Goal: Task Accomplishment & Management: Manage account settings

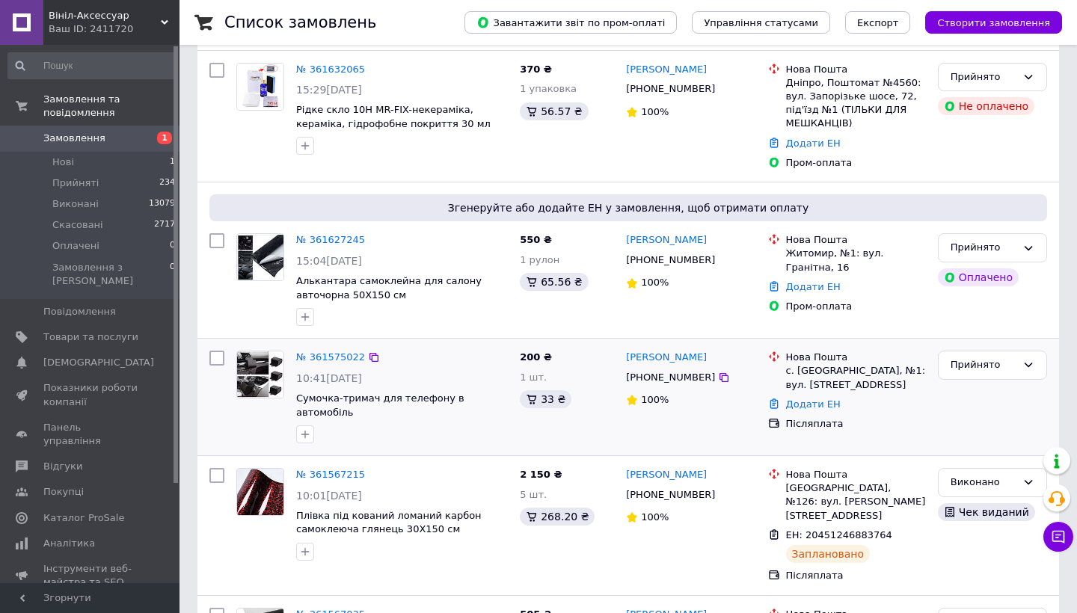
scroll to position [98, 0]
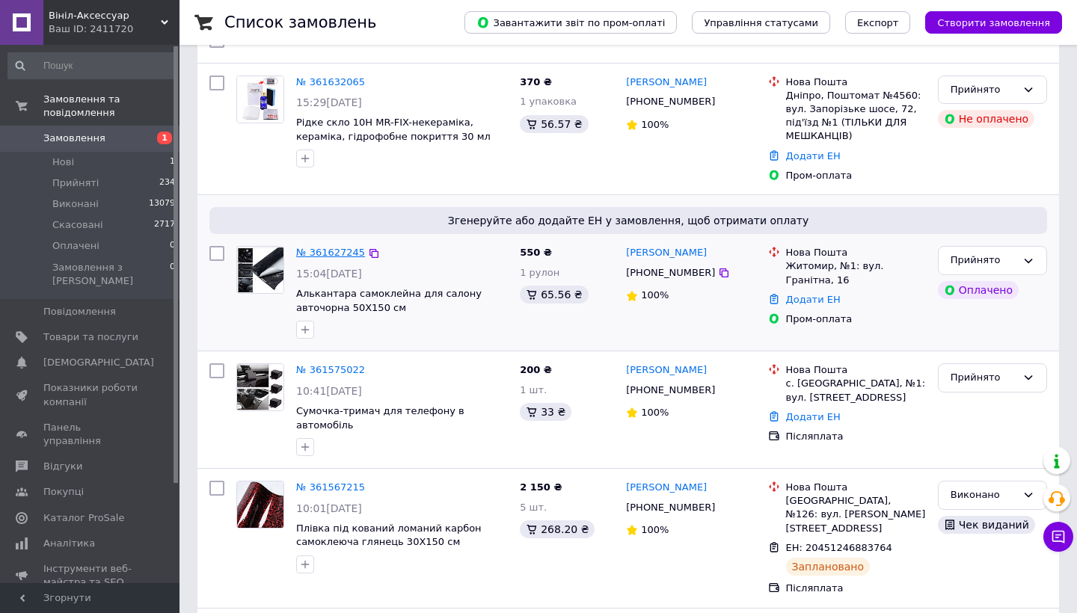
click at [307, 251] on link "№ 361627245" at bounding box center [330, 252] width 69 height 11
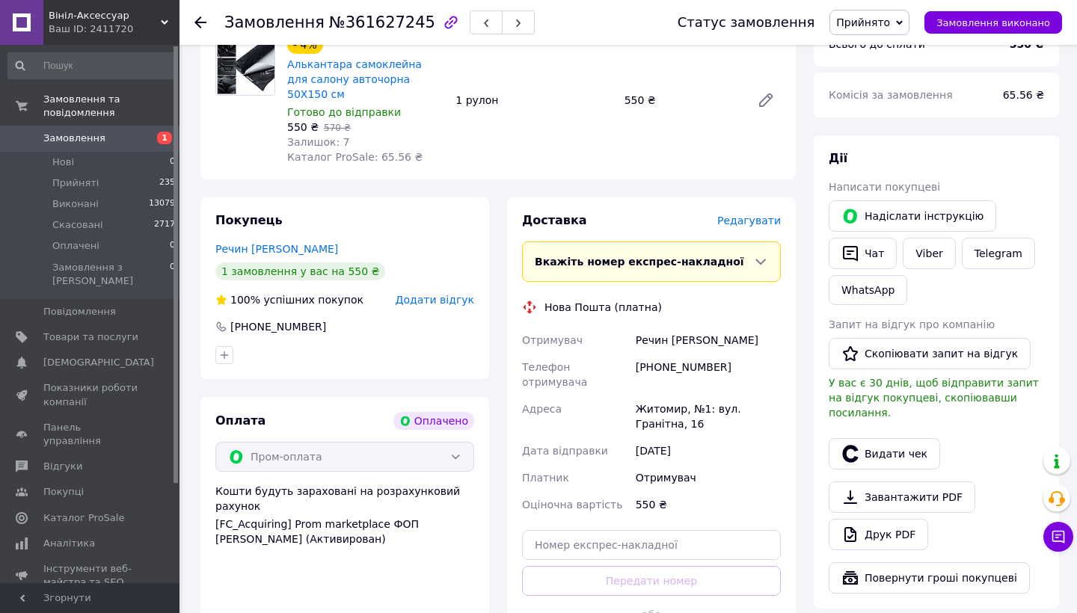
scroll to position [610, 0]
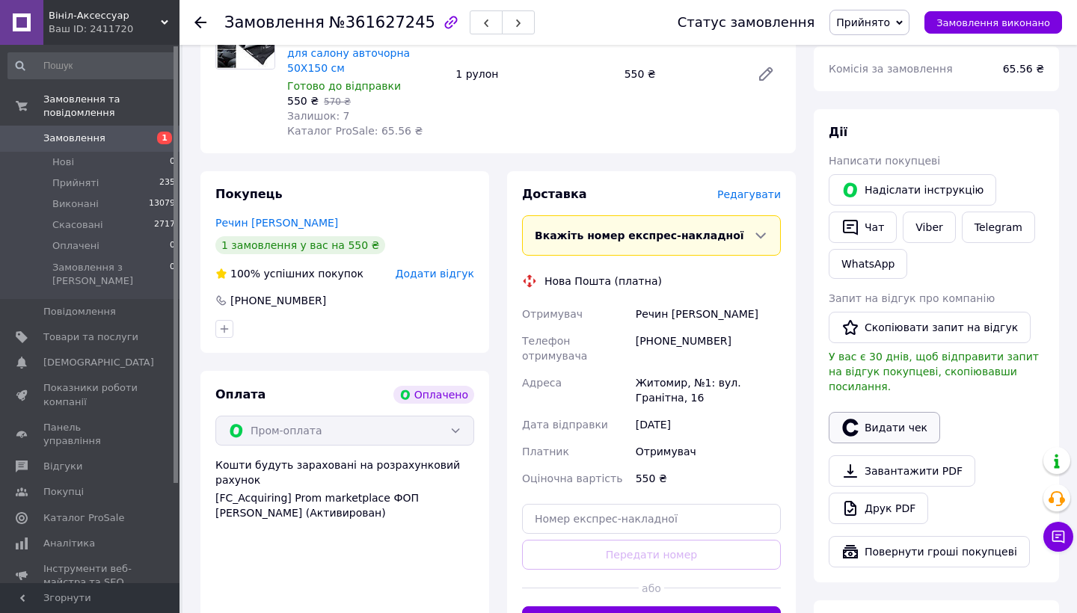
click at [868, 412] on button "Видати чек" at bounding box center [884, 427] width 111 height 31
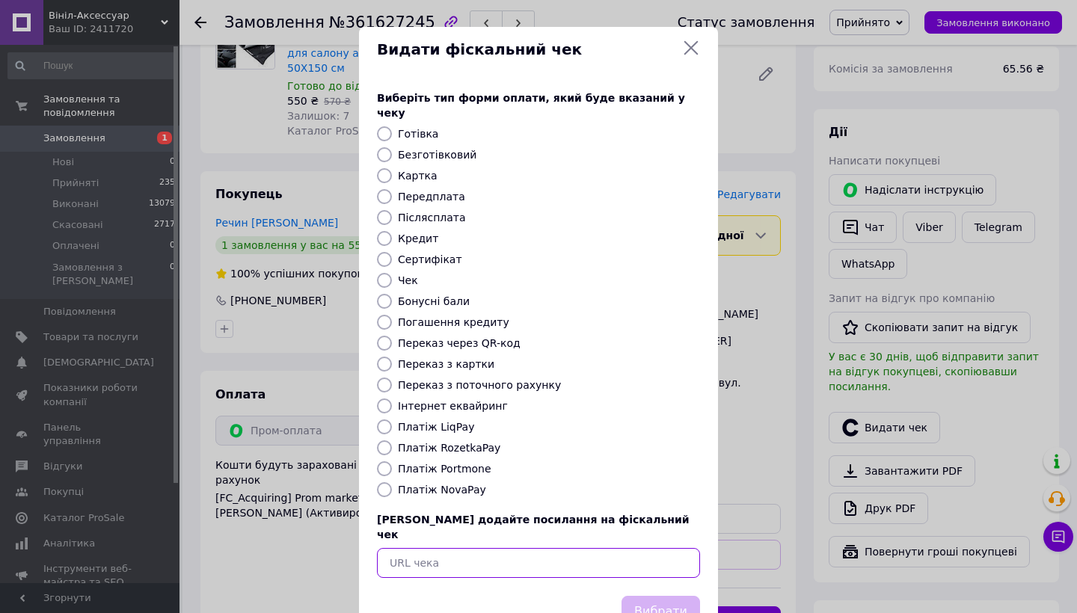
click at [551, 548] on input "text" at bounding box center [538, 563] width 323 height 30
paste input "[URL][DOMAIN_NAME]"
type input "[URL][DOMAIN_NAME]"
click at [683, 596] on button "Вибрати" at bounding box center [661, 612] width 79 height 32
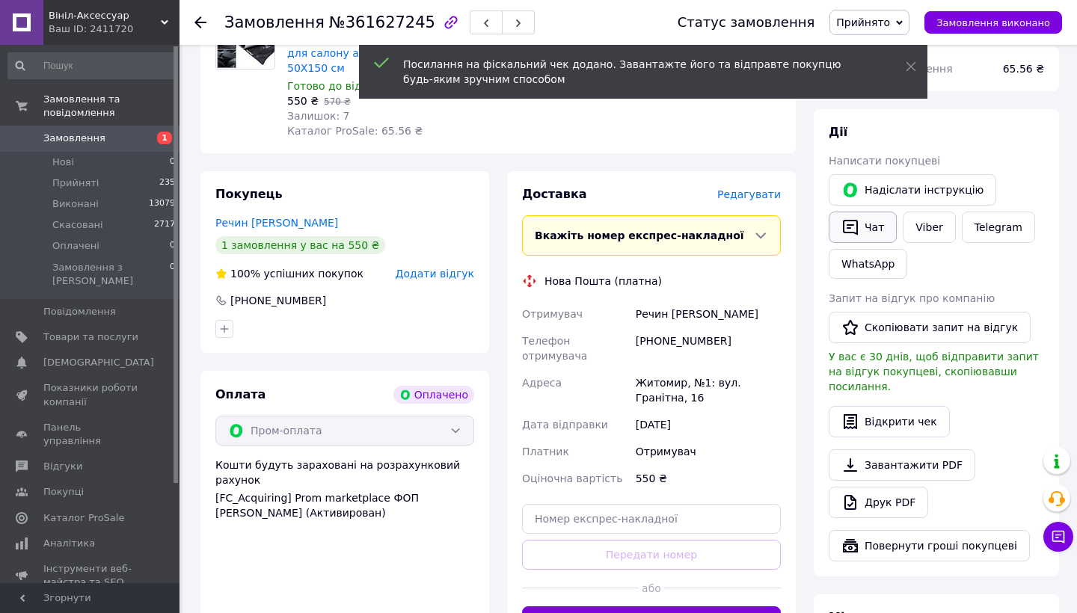
click at [864, 212] on button "Чат" at bounding box center [863, 227] width 68 height 31
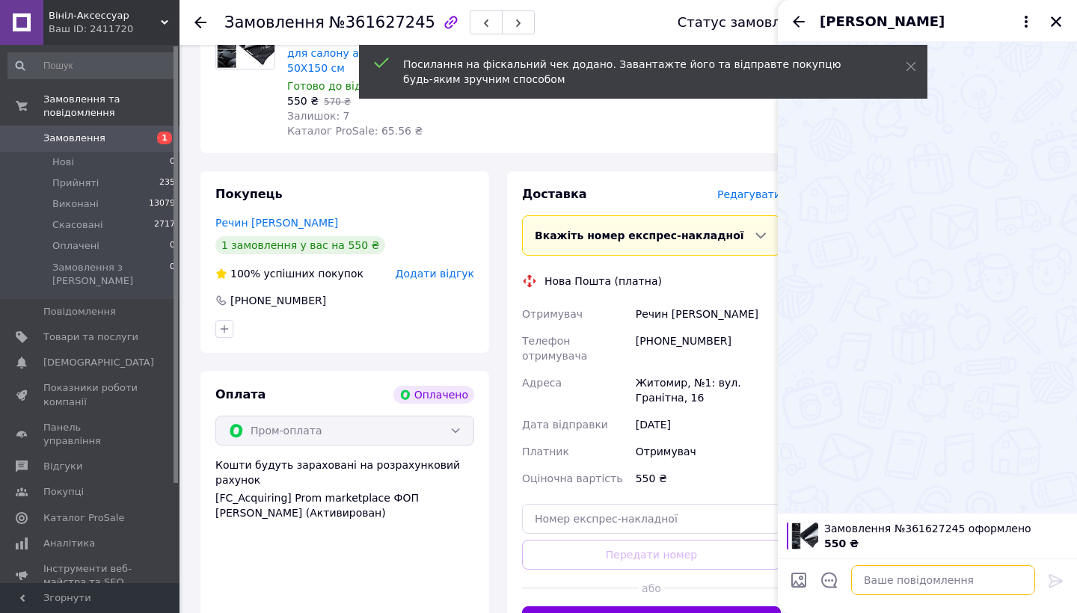
click at [871, 593] on textarea at bounding box center [943, 581] width 184 height 30
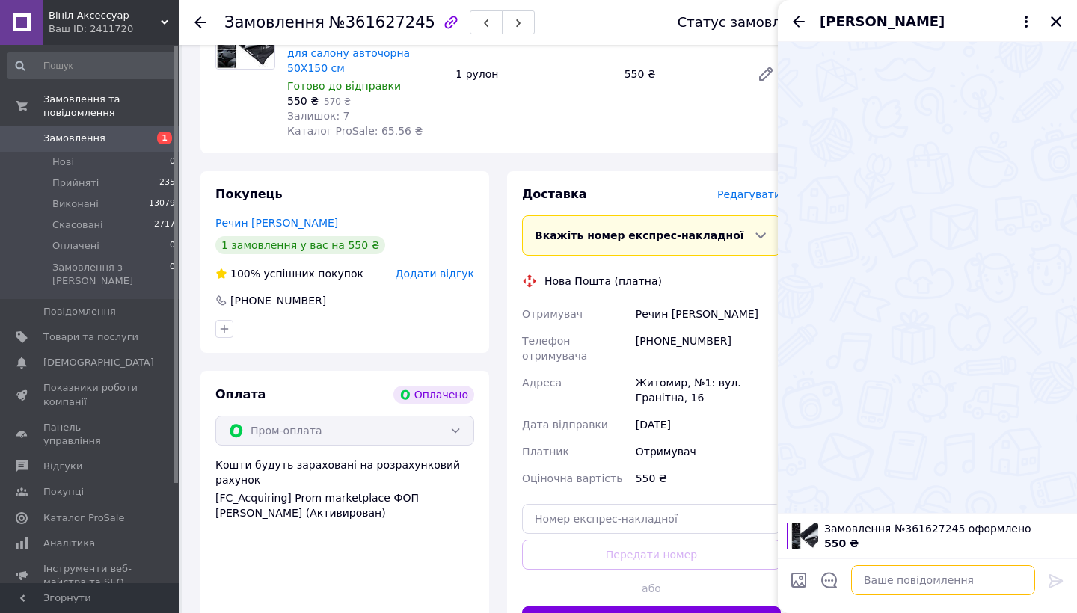
paste textarea "[URL][DOMAIN_NAME]"
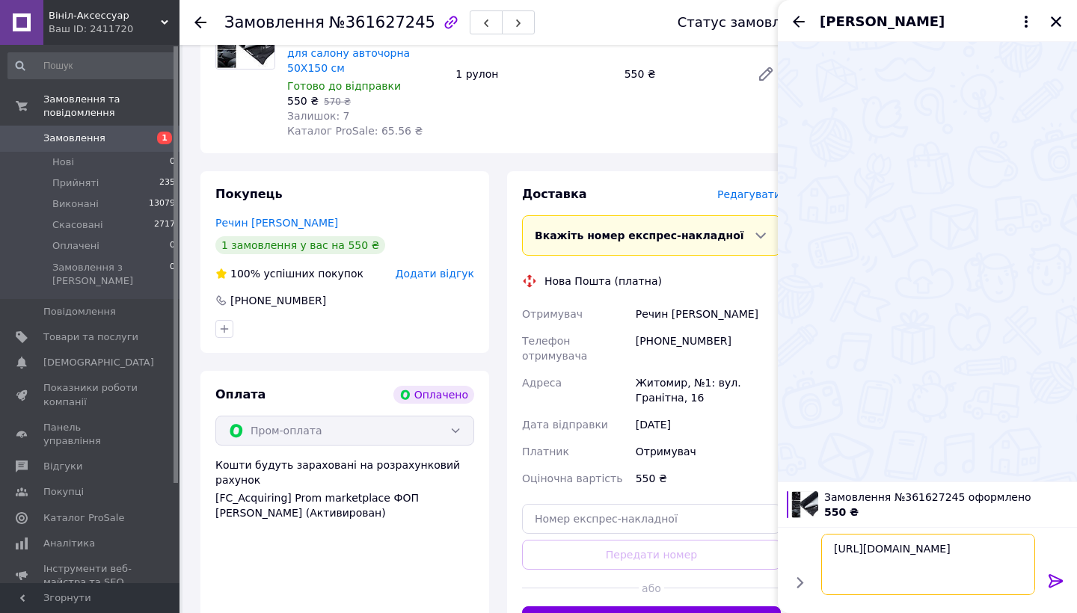
type textarea "[URL][DOMAIN_NAME]"
click at [1050, 581] on icon at bounding box center [1056, 581] width 18 height 18
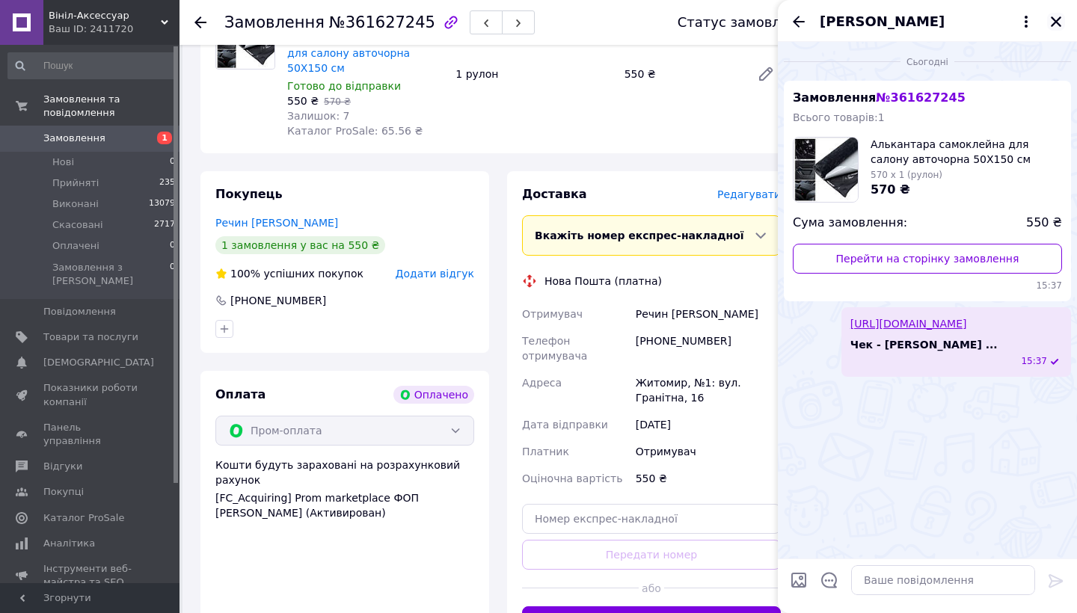
click at [1053, 19] on icon "Закрити" at bounding box center [1056, 21] width 10 height 10
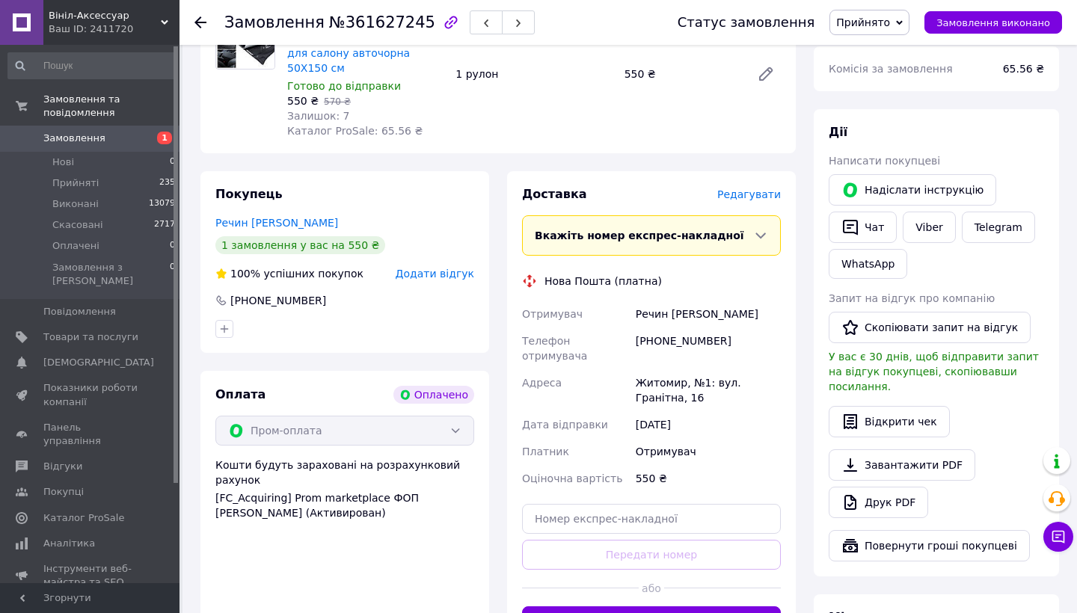
click at [770, 189] on span "Редагувати" at bounding box center [749, 195] width 64 height 12
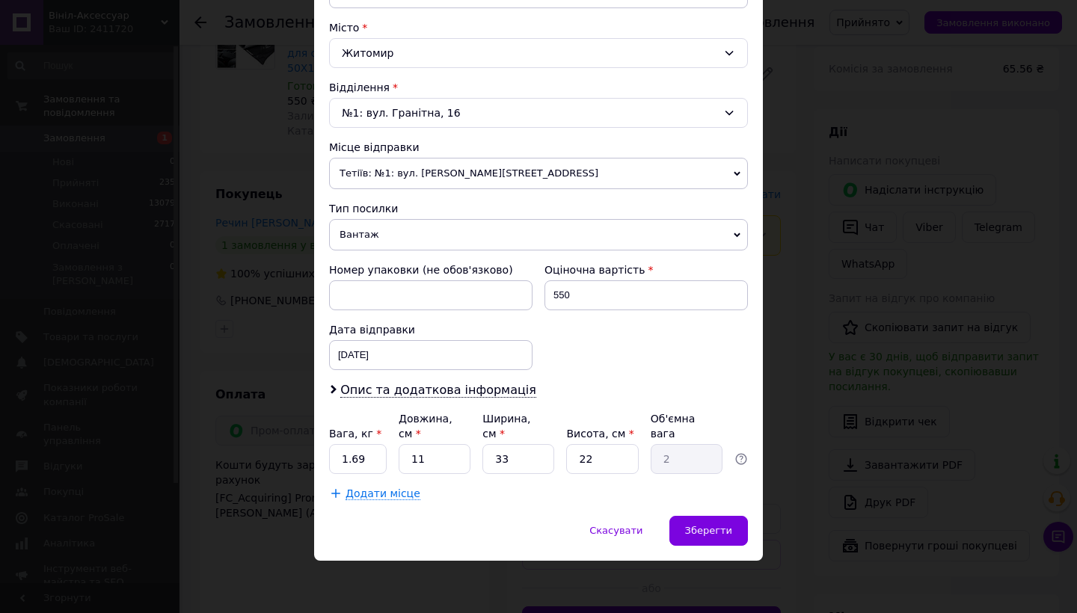
scroll to position [394, 0]
click at [368, 454] on input "1.69" at bounding box center [358, 460] width 58 height 30
click at [360, 457] on input "11" at bounding box center [358, 460] width 58 height 30
type input "1"
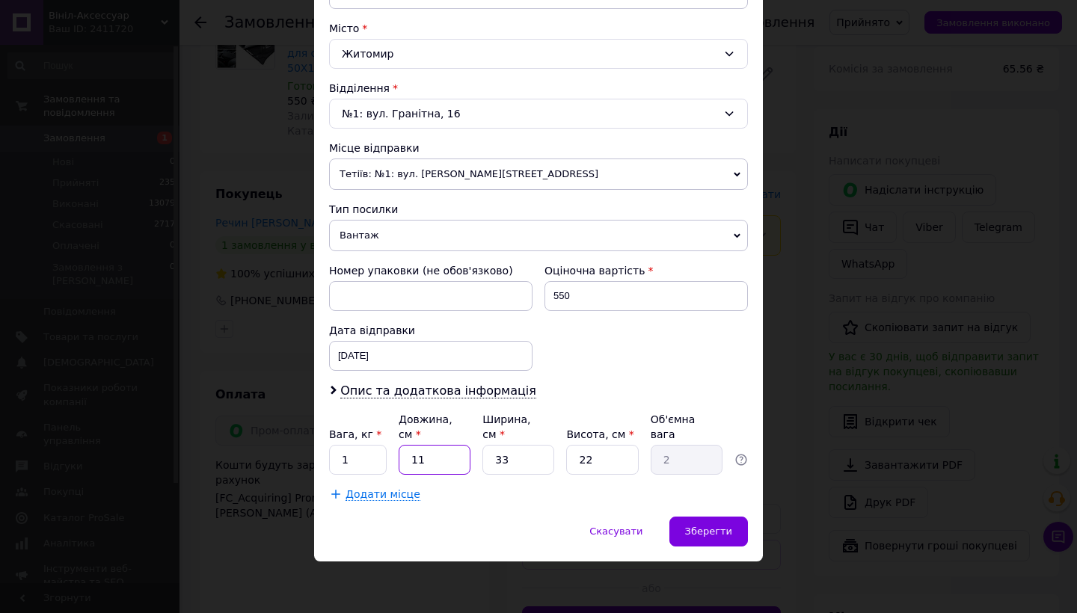
type input "0.18"
type input "10"
type input "1.82"
type input "10"
type input "1"
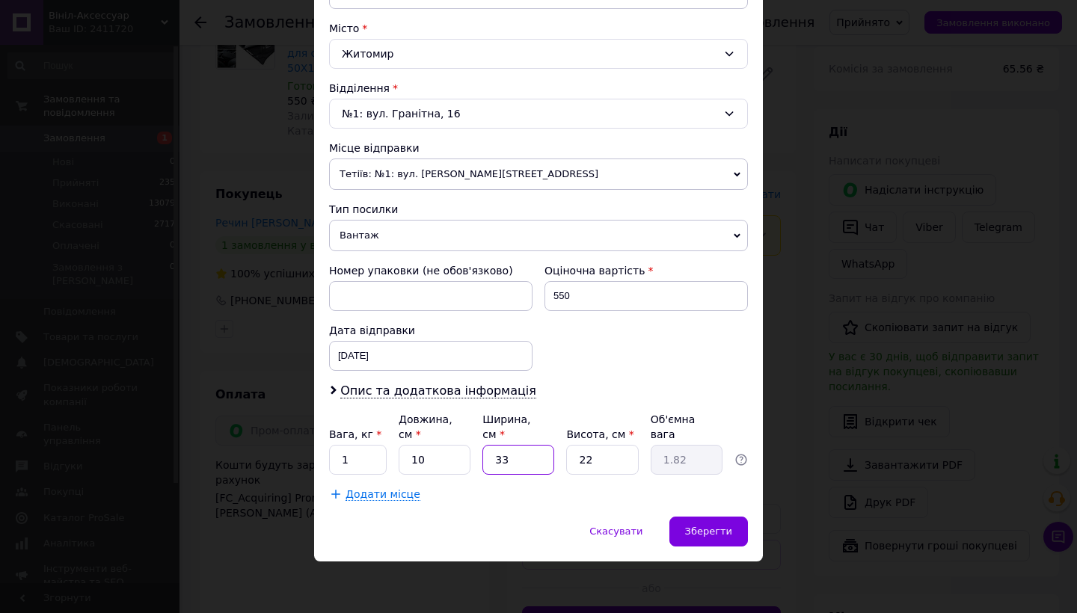
type input "0.1"
type input "10"
type input "0.55"
type input "101"
type input "5.56"
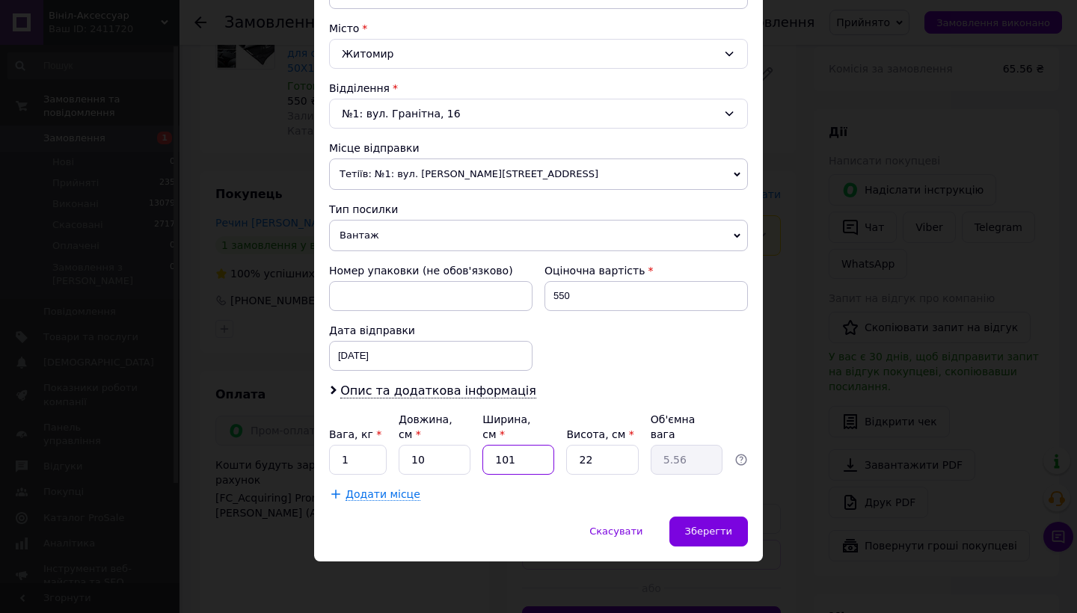
type input "10"
type input "0.55"
type input "10"
type input "1"
type input "0.1"
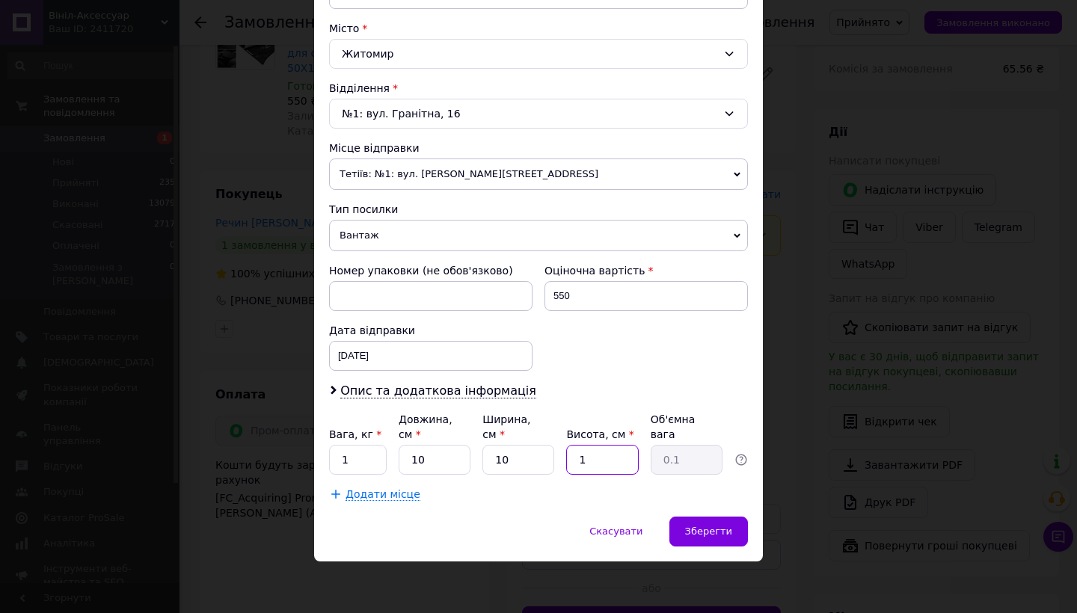
type input "10"
type input "0.25"
type input "10"
click at [385, 389] on span "Опис та додаткова інформація" at bounding box center [438, 391] width 196 height 15
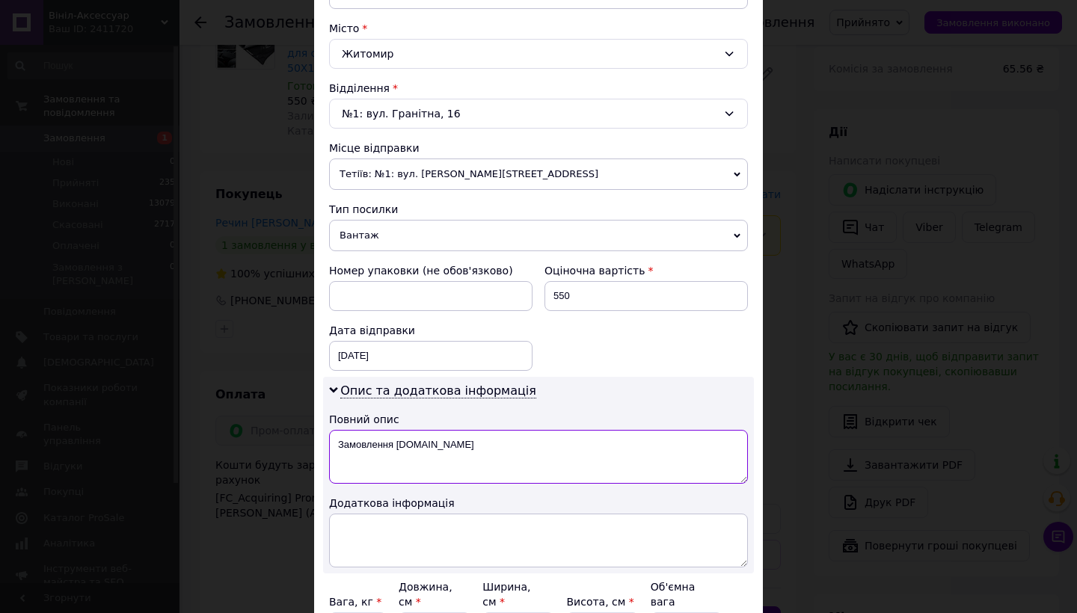
click at [444, 453] on textarea "Замовлення [DOMAIN_NAME]" at bounding box center [538, 457] width 419 height 54
type textarea "З"
type textarea "F"
click at [446, 444] on textarea "Алькантара самоклеюча 50х150 см чорна" at bounding box center [538, 457] width 419 height 54
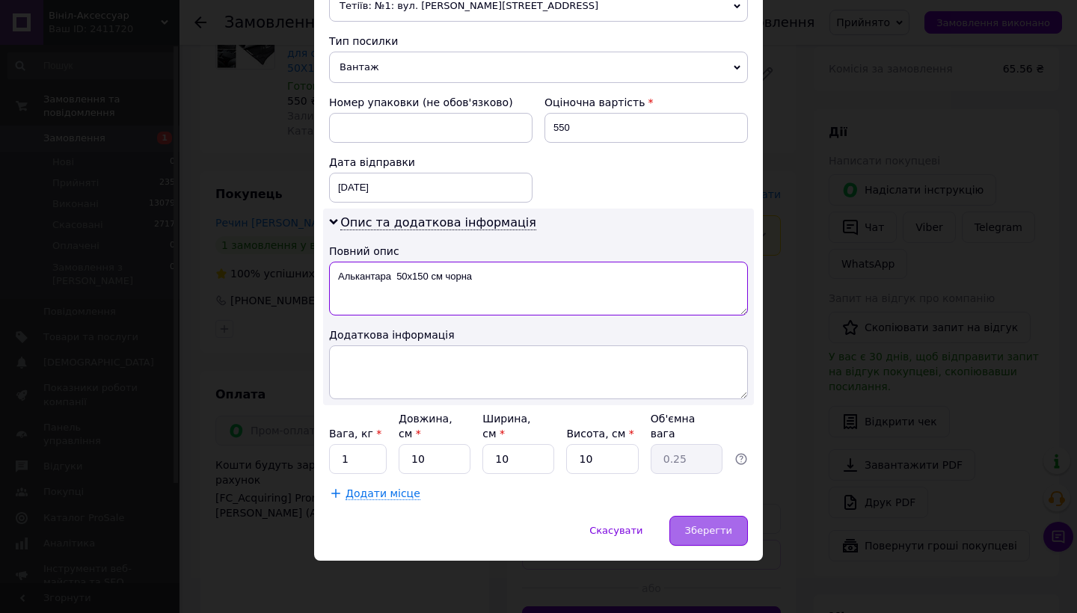
scroll to position [562, 0]
type textarea "Алькантара 50х150 см чорна"
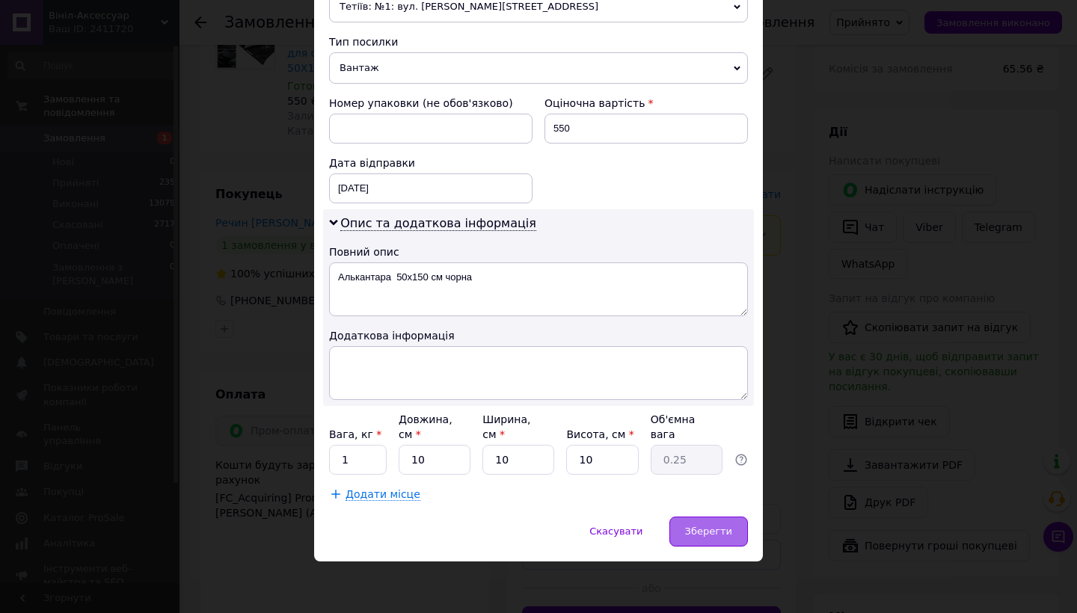
click at [728, 532] on span "Зберегти" at bounding box center [708, 531] width 47 height 11
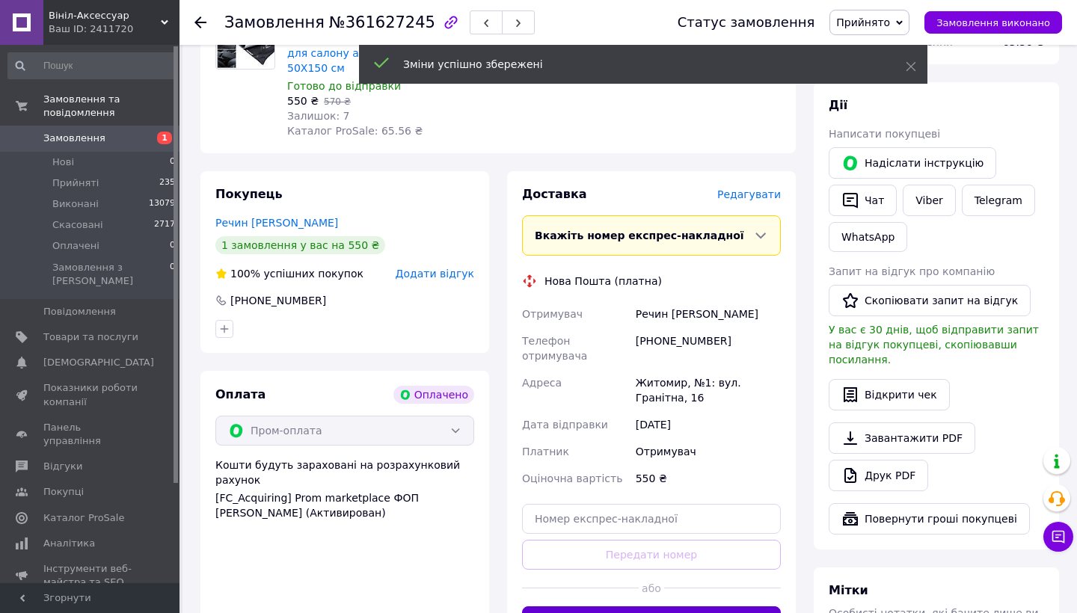
click at [688, 607] on button "Згенерувати ЕН" at bounding box center [651, 622] width 259 height 30
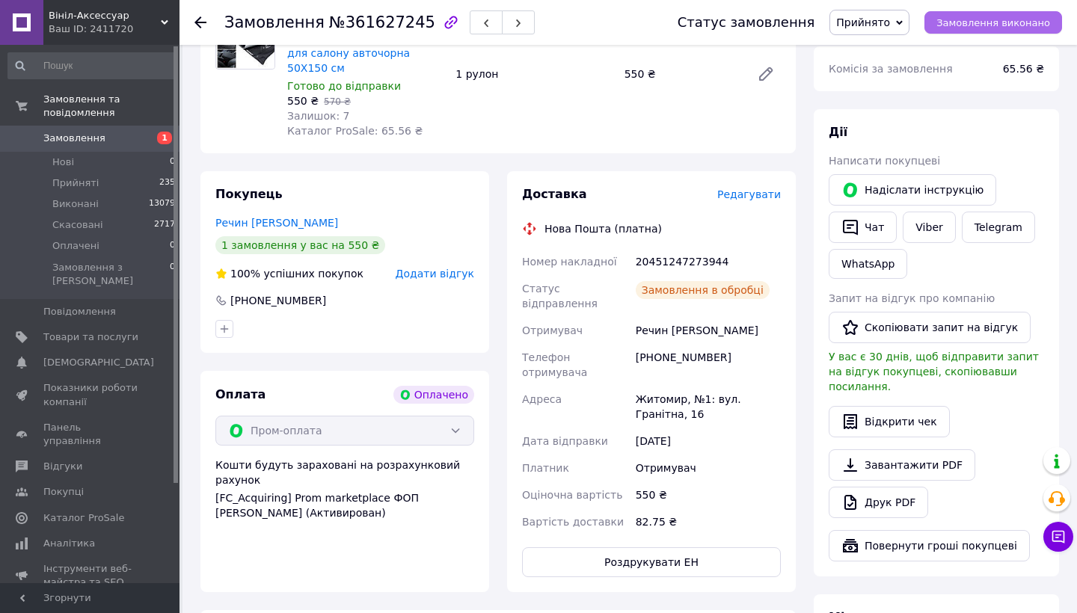
click at [1020, 25] on span "Замовлення виконано" at bounding box center [994, 22] width 114 height 11
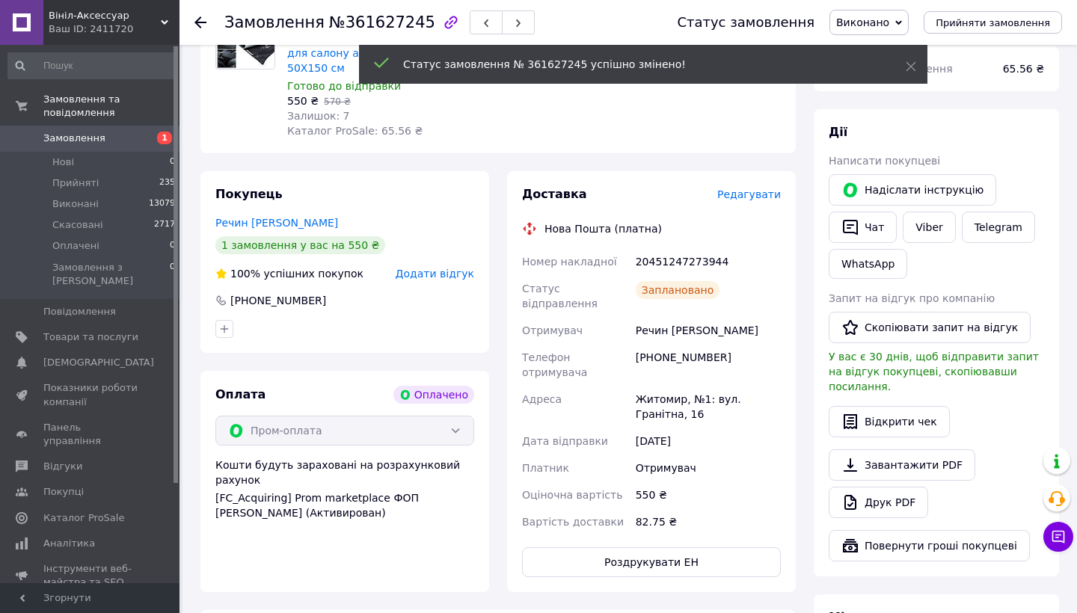
click at [82, 138] on span "Замовлення" at bounding box center [74, 138] width 62 height 13
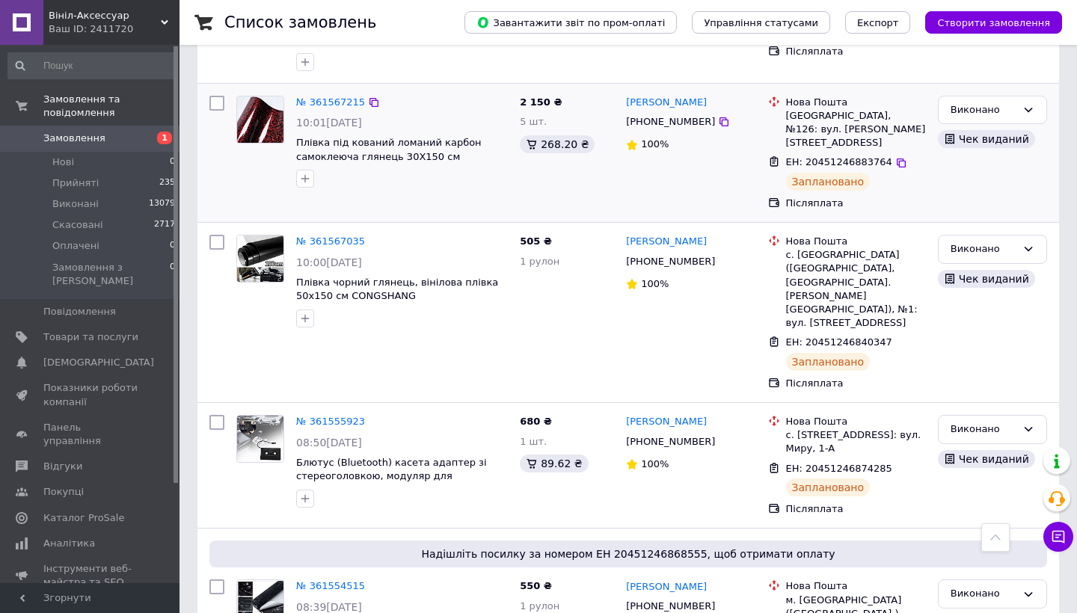
scroll to position [485, 0]
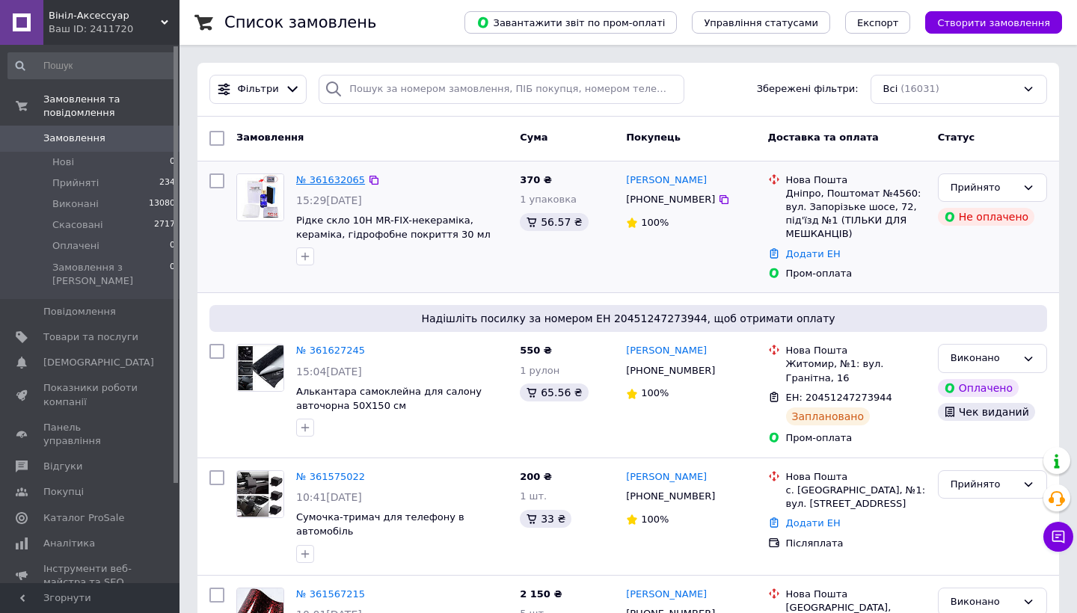
click at [334, 180] on link "№ 361632065" at bounding box center [330, 179] width 69 height 11
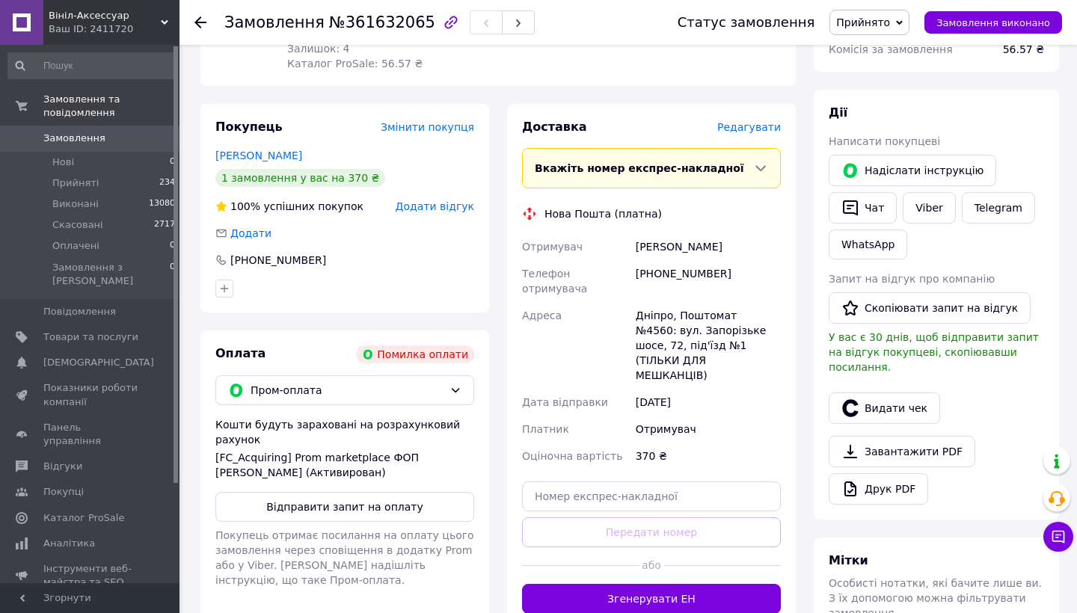
scroll to position [212, 0]
